Goal: Find specific page/section: Find specific page/section

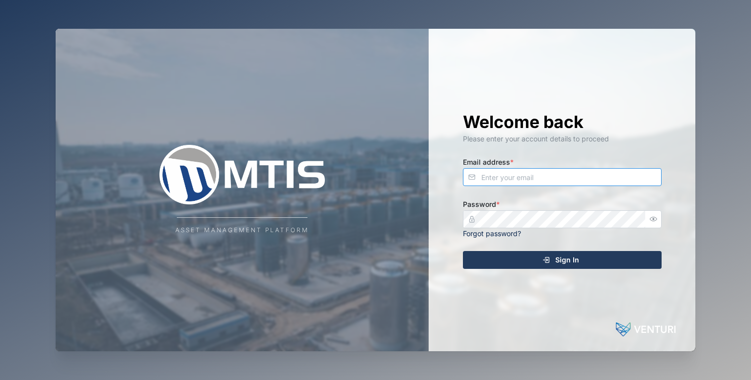
type input "[EMAIL_ADDRESS][DOMAIN_NAME]"
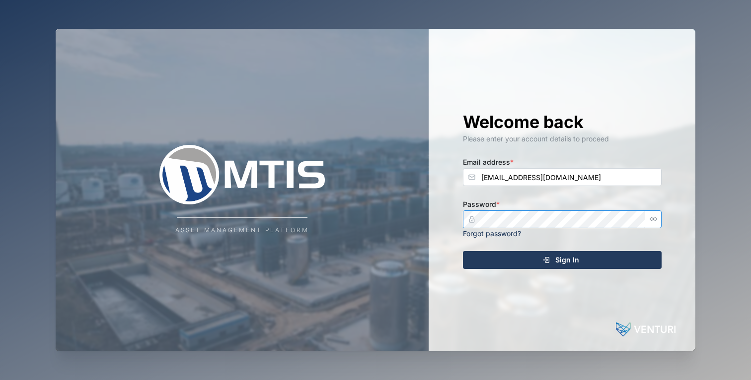
click at [562, 259] on button "Sign In" at bounding box center [562, 260] width 199 height 18
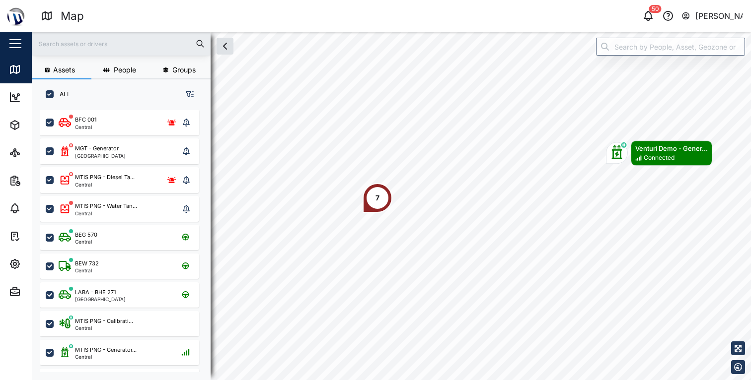
scroll to position [259, 155]
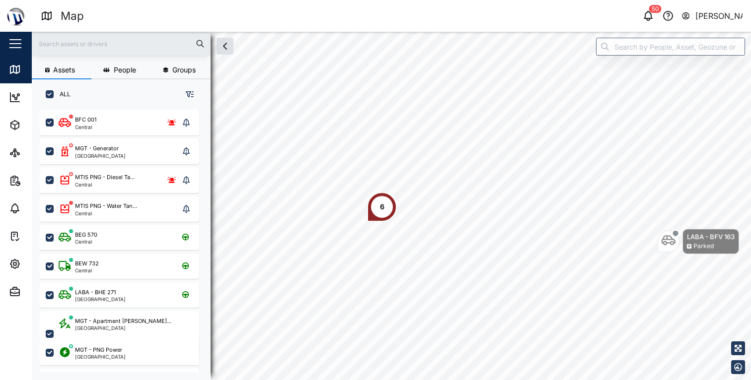
click at [388, 208] on div "6" at bounding box center [382, 207] width 30 height 30
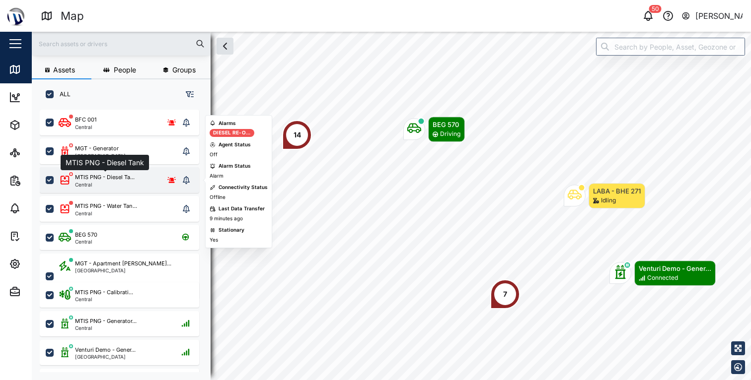
click at [126, 178] on div "MTIS PNG - Diesel Ta..." at bounding box center [105, 177] width 60 height 8
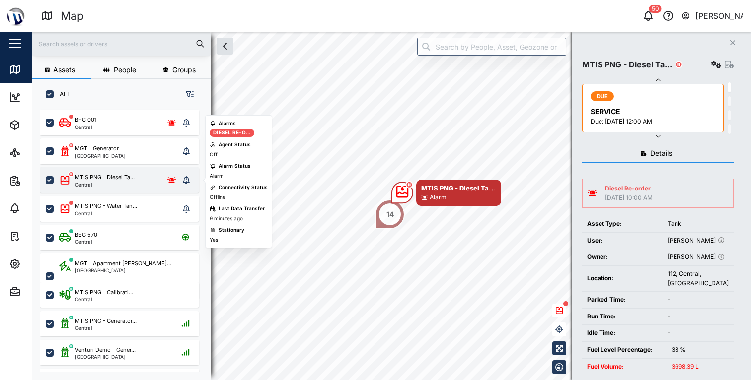
click at [149, 187] on div "MTIS PNG - Diesel Ta... Central" at bounding box center [119, 180] width 121 height 14
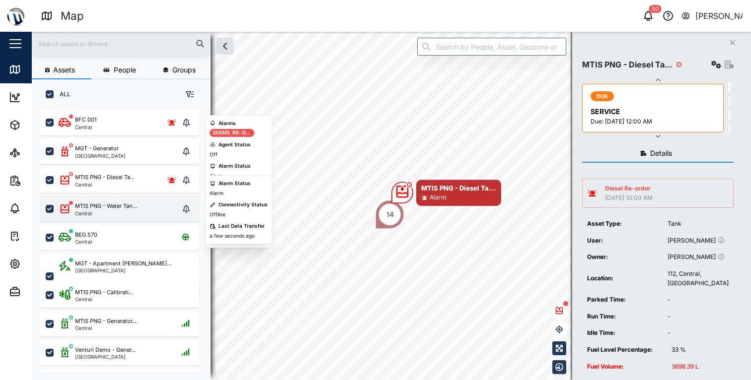
click at [145, 205] on div "MTIS PNG - Water Tan... Central" at bounding box center [119, 209] width 121 height 14
